Goal: Information Seeking & Learning: Learn about a topic

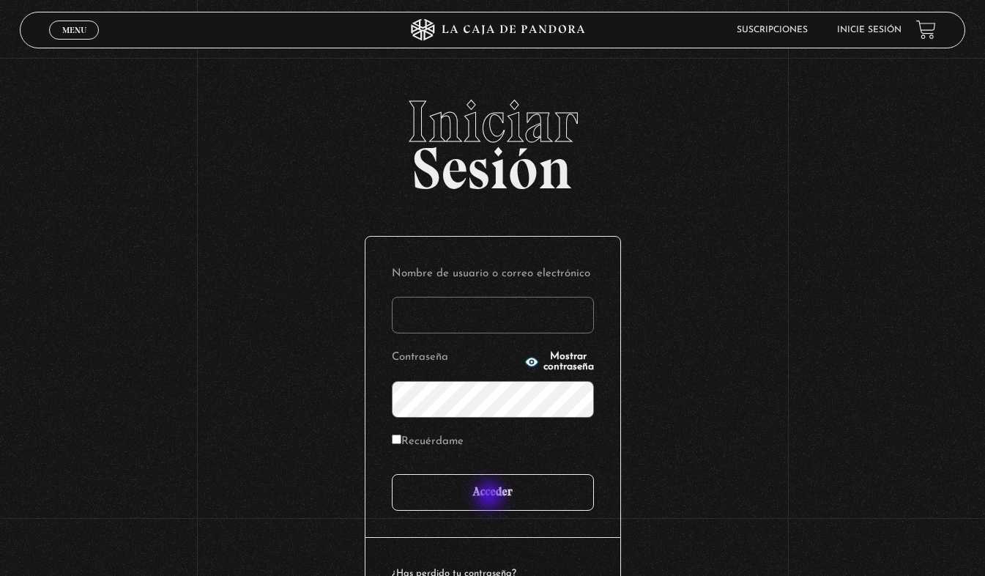
type input "stephrd@icloud.com"
click at [491, 497] on input "Acceder" at bounding box center [493, 492] width 202 height 37
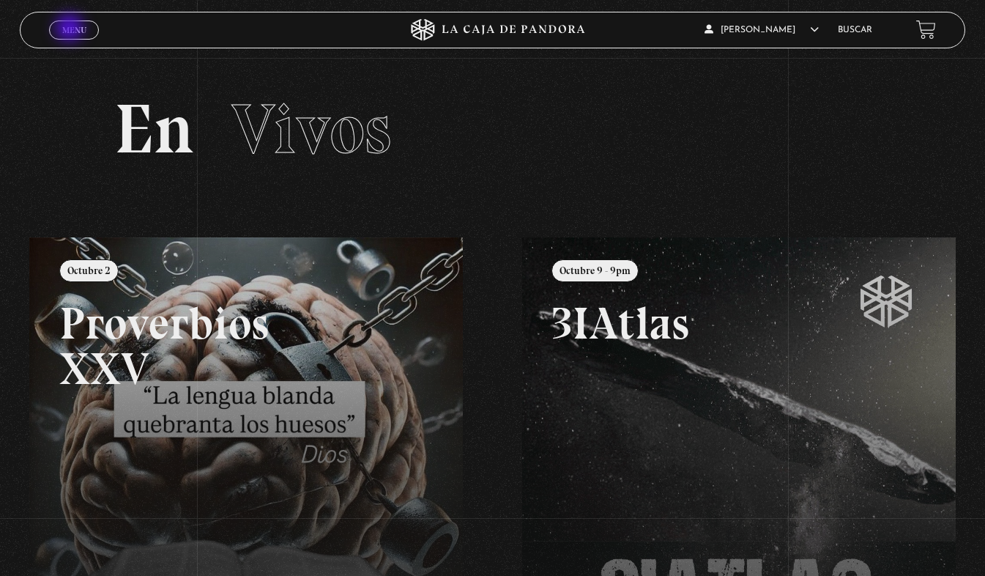
click at [71, 29] on span "Menu" at bounding box center [74, 30] width 24 height 9
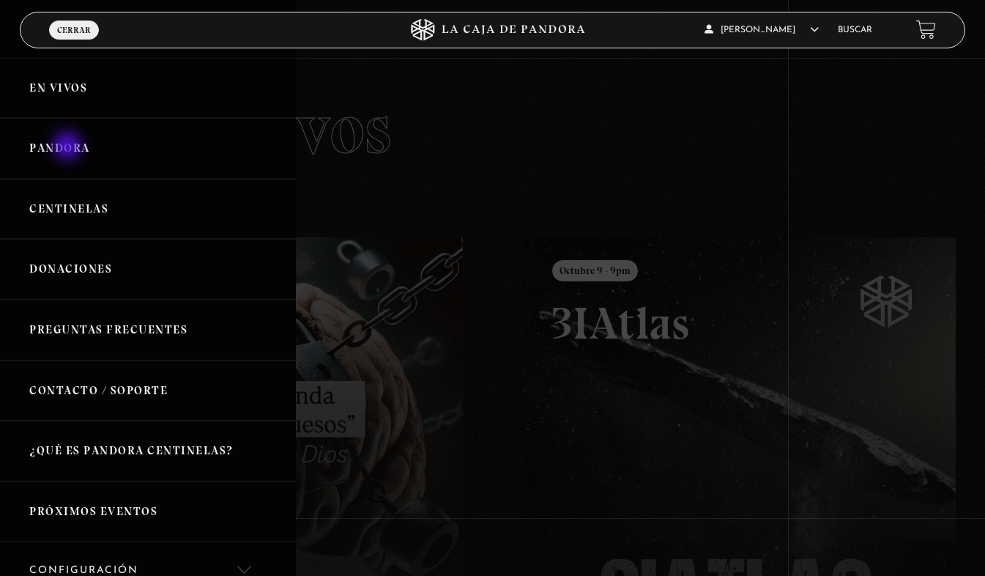
click at [69, 147] on link "Pandora" at bounding box center [148, 148] width 296 height 61
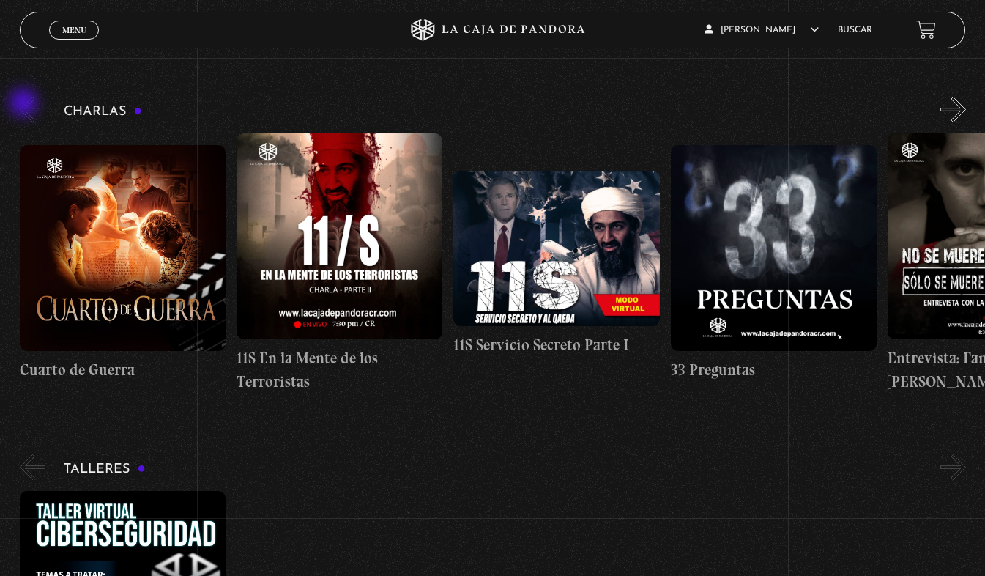
click at [25, 104] on button "«" at bounding box center [33, 110] width 26 height 26
click at [51, 280] on figure at bounding box center [123, 248] width 206 height 206
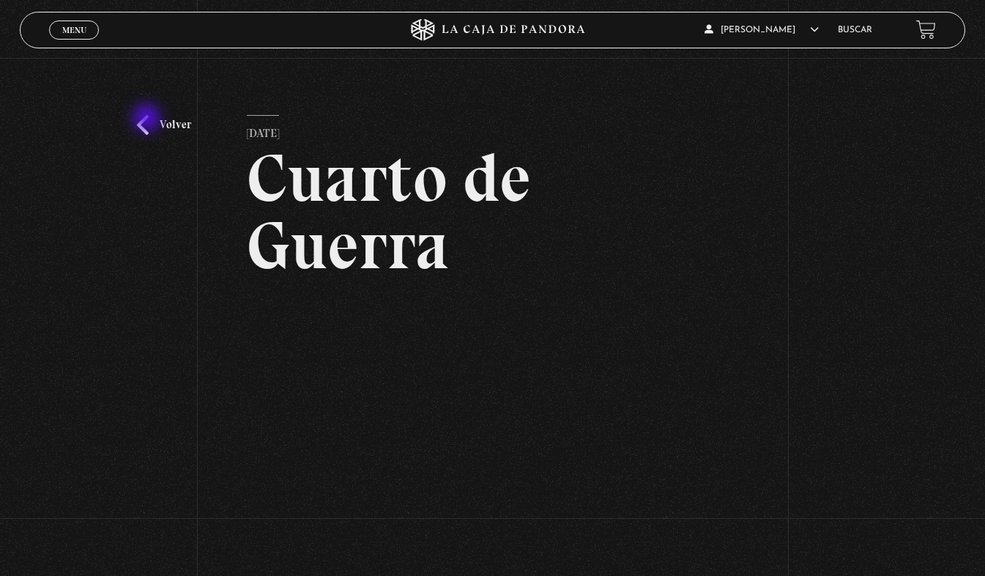
click at [148, 119] on link "Volver" at bounding box center [164, 125] width 54 height 20
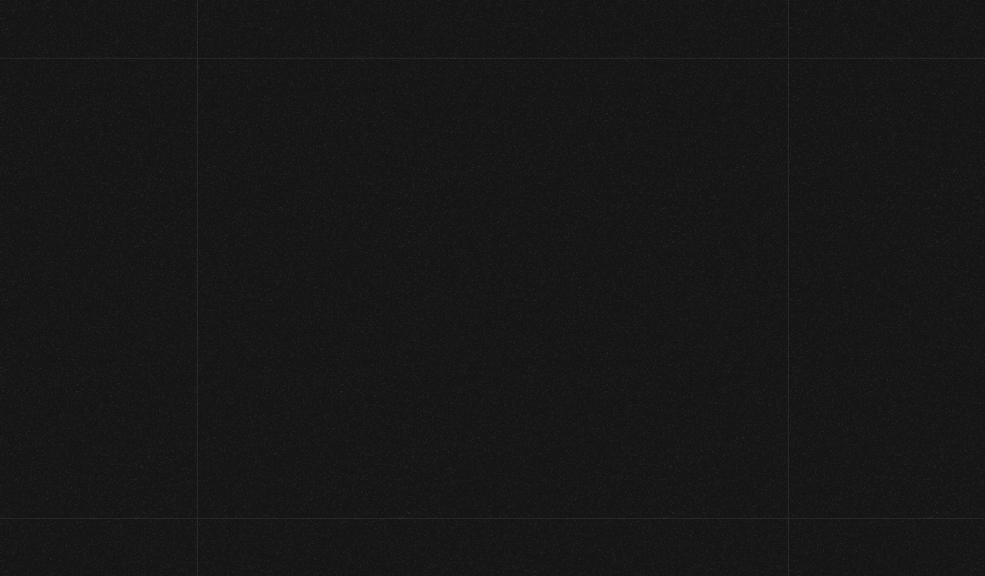
scroll to position [224, 0]
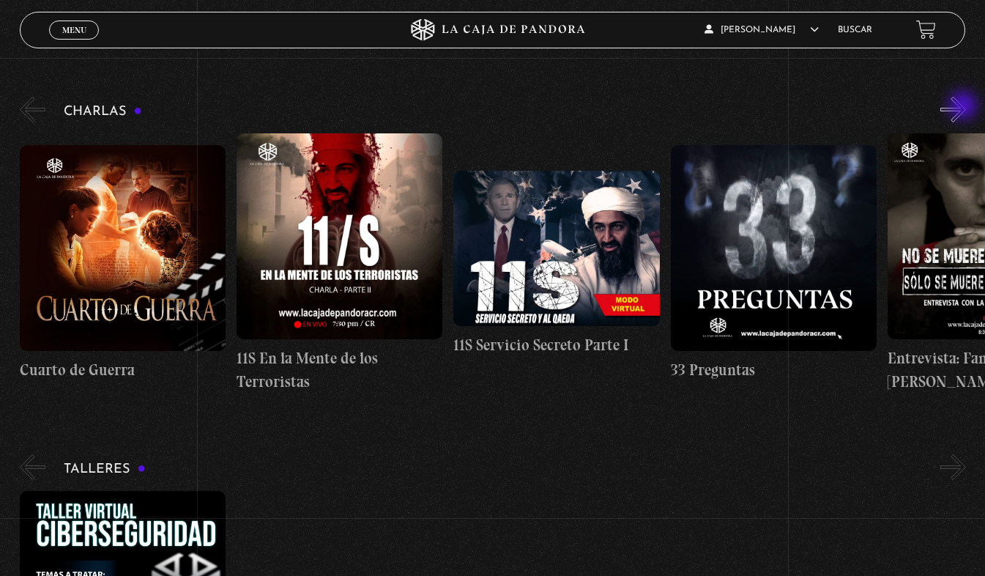
click at [965, 107] on button "»" at bounding box center [953, 110] width 26 height 26
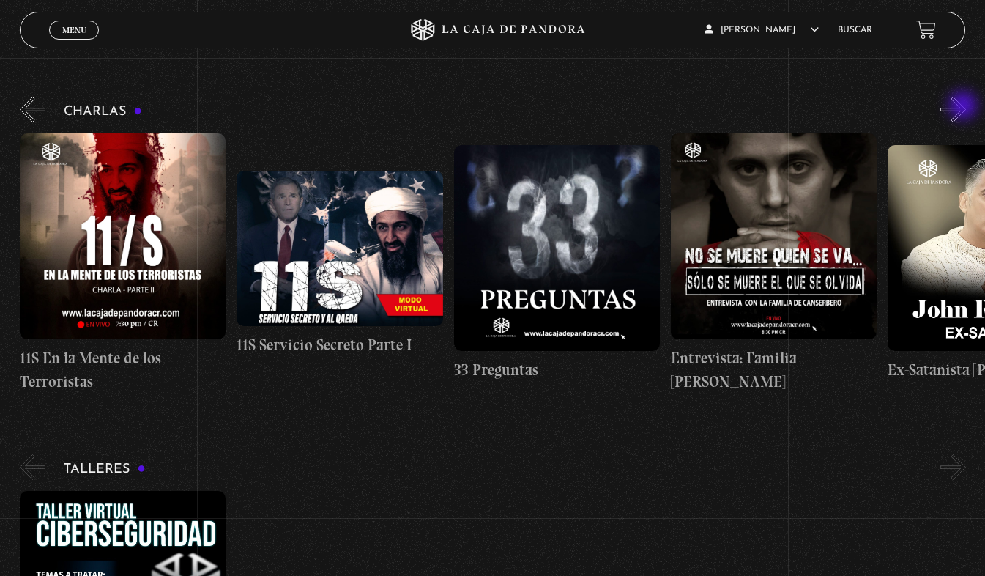
click at [965, 107] on button "»" at bounding box center [953, 110] width 26 height 26
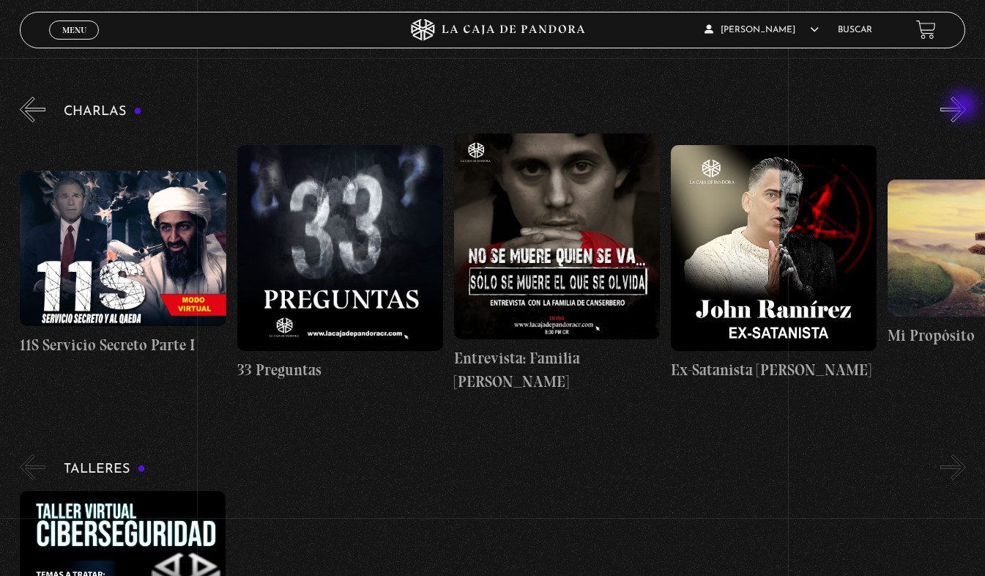
click at [965, 107] on button "»" at bounding box center [953, 110] width 26 height 26
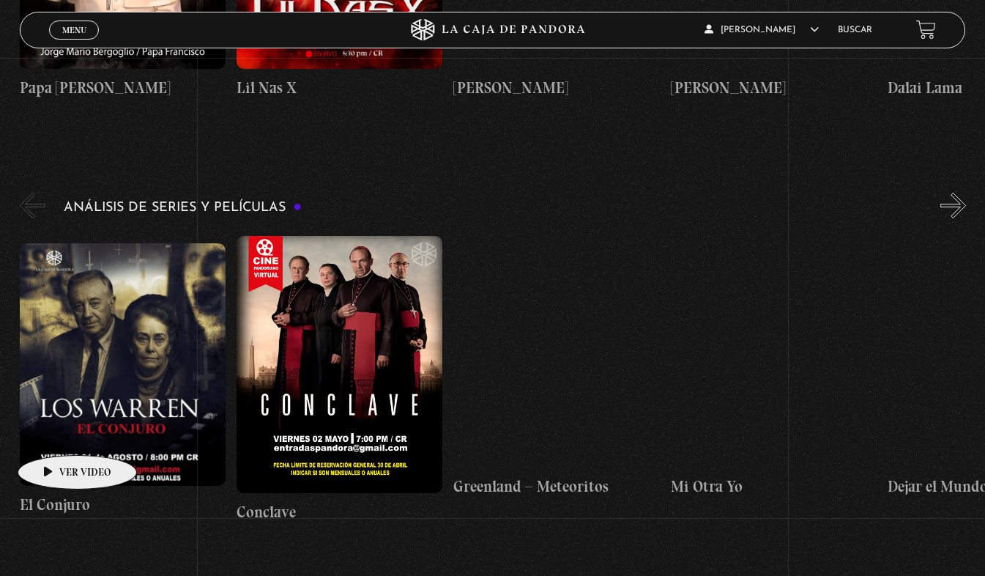
scroll to position [2468, 0]
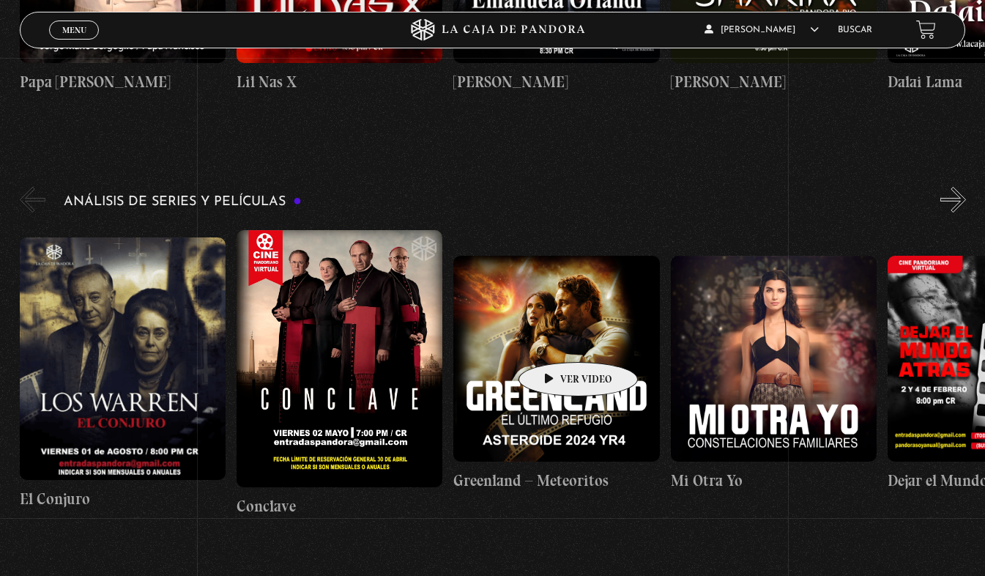
click at [555, 340] on figure at bounding box center [556, 359] width 206 height 206
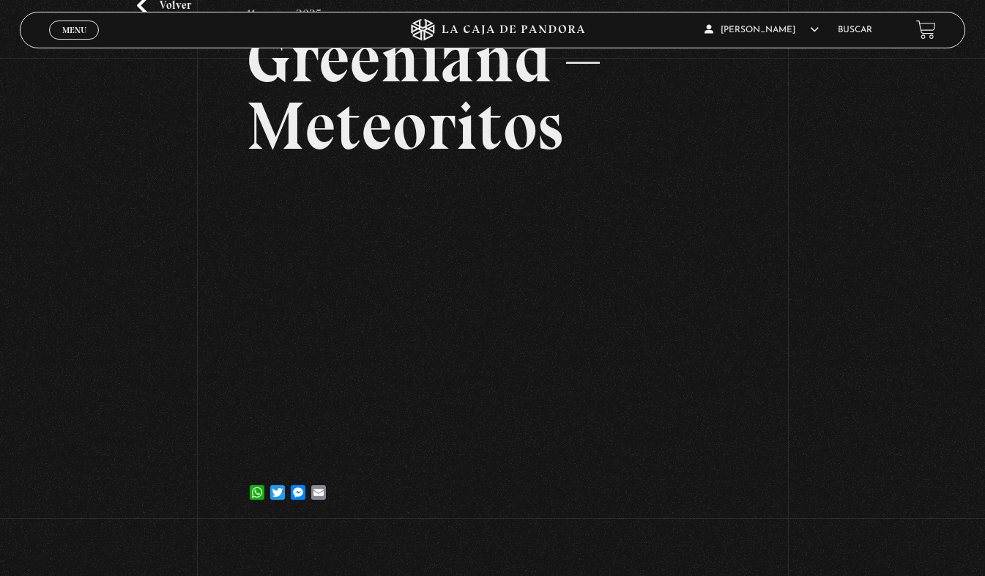
scroll to position [120, 0]
click at [860, 139] on div "Volver 11 marzo, 2025 Greenland – Meteoritos WhatsApp Twitter Messenger Email" at bounding box center [492, 231] width 985 height 587
click at [947, 100] on div "Volver 11 marzo, 2025 Greenland – Meteoritos WhatsApp Twitter Messenger Email" at bounding box center [492, 231] width 985 height 587
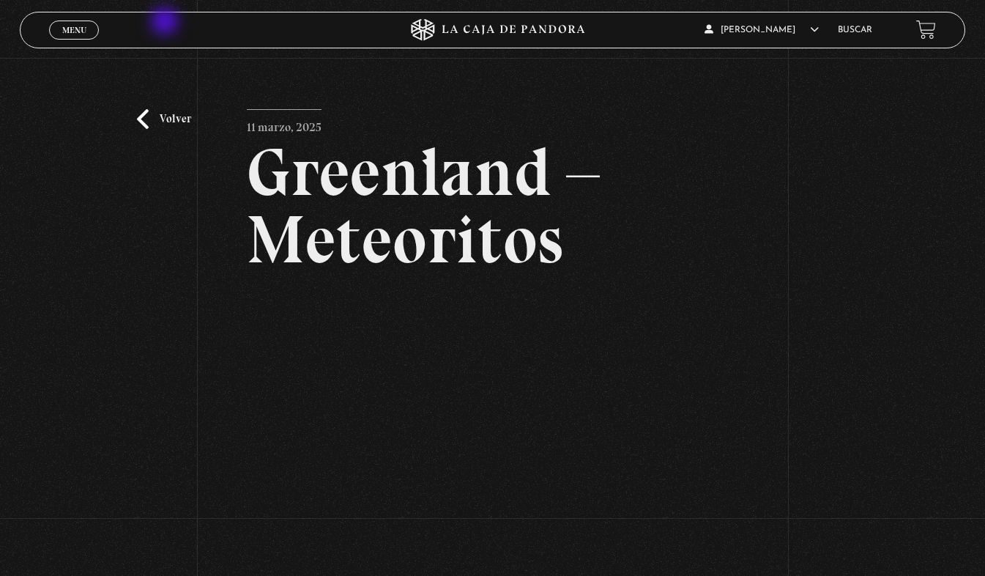
scroll to position [5, 0]
click at [148, 122] on link "Volver" at bounding box center [164, 120] width 54 height 20
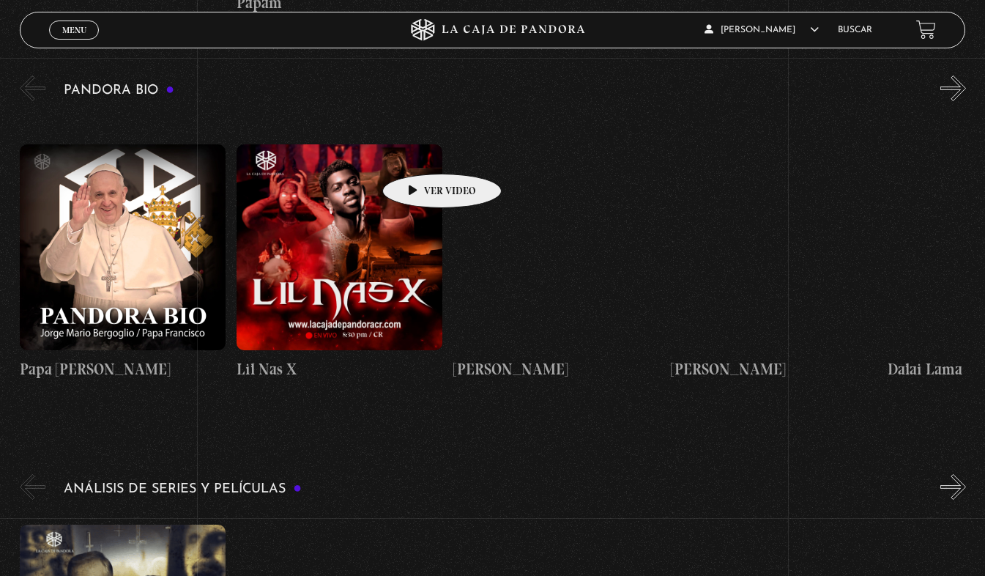
scroll to position [2170, 0]
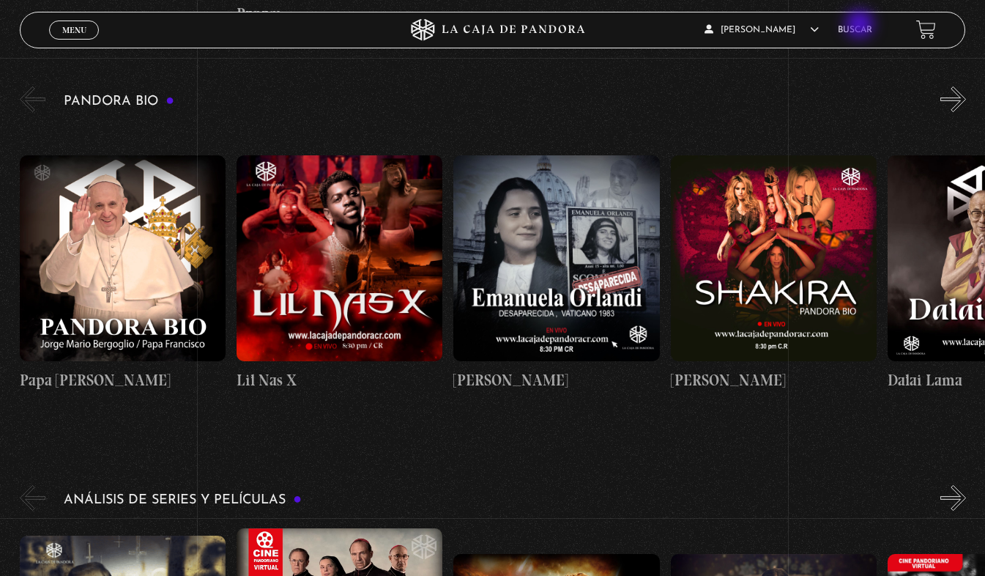
click at [861, 26] on li "Buscar" at bounding box center [855, 29] width 34 height 23
click at [863, 34] on link "Buscar" at bounding box center [855, 30] width 34 height 9
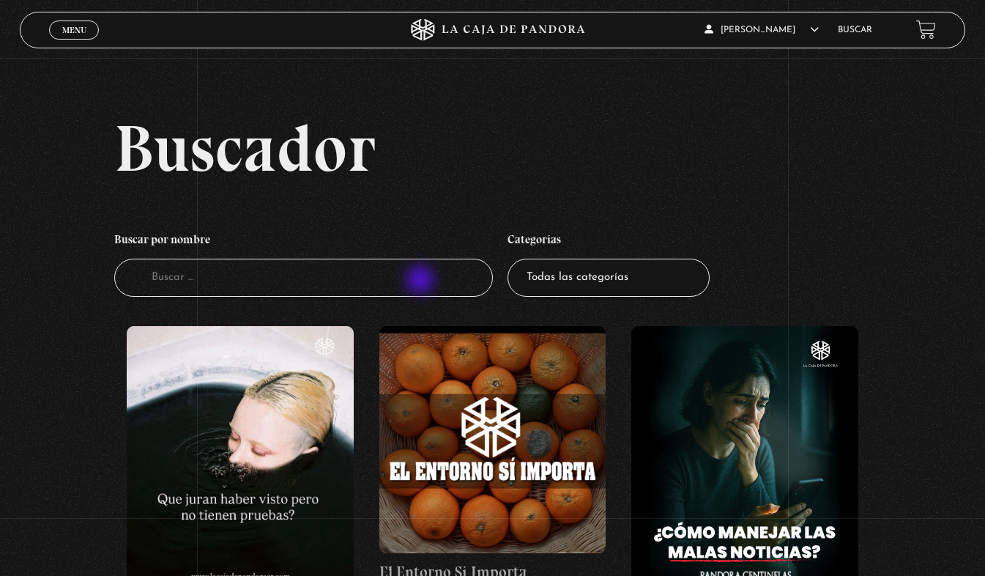
click at [422, 281] on input "Buscador" at bounding box center [303, 278] width 378 height 39
type input "nave"
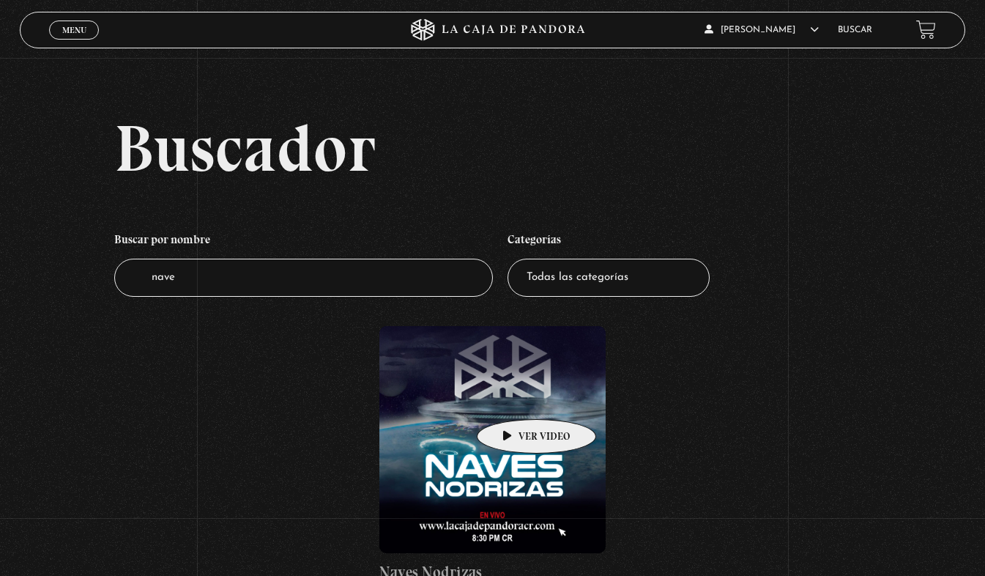
click at [513, 397] on figure at bounding box center [492, 439] width 227 height 227
